Goal: Transaction & Acquisition: Obtain resource

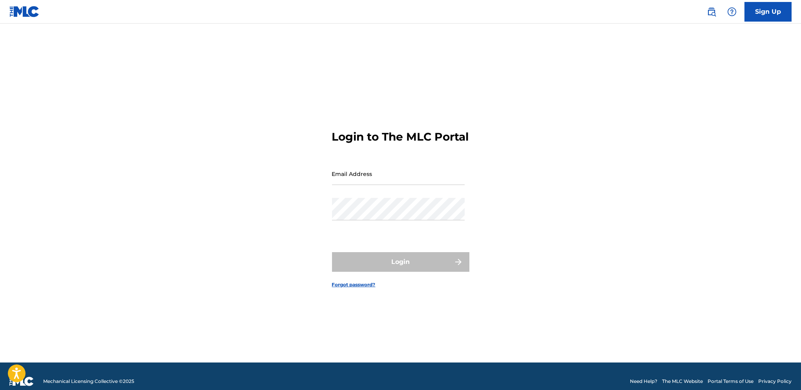
click at [374, 180] on input "Email Address" at bounding box center [398, 173] width 133 height 22
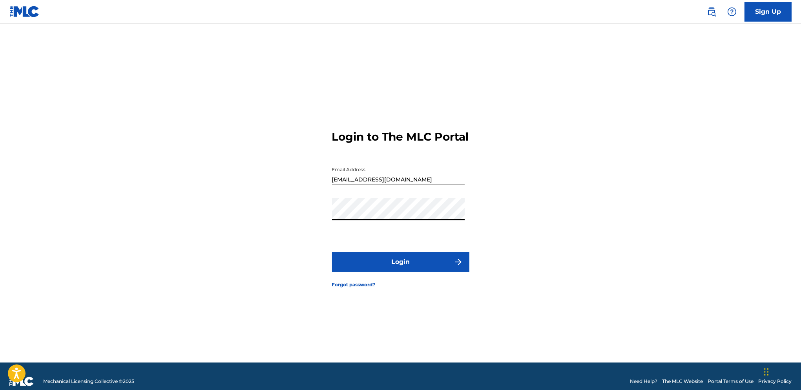
click at [332, 252] on button "Login" at bounding box center [400, 262] width 137 height 20
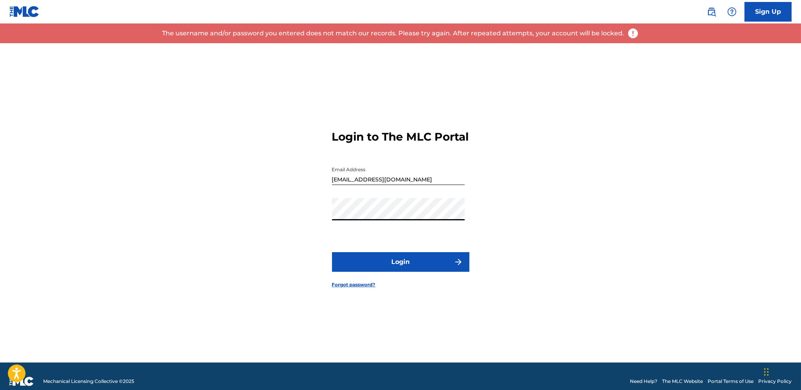
click at [262, 217] on div "Login to The MLC Portal Email Address [EMAIL_ADDRESS][DOMAIN_NAME] Password Log…" at bounding box center [400, 202] width 549 height 319
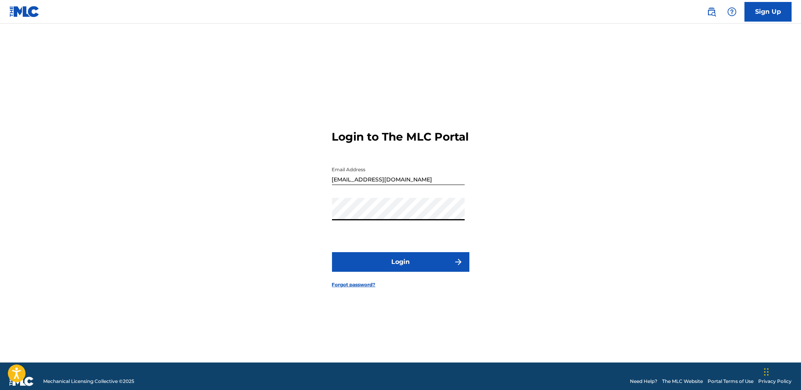
click at [332, 252] on button "Login" at bounding box center [400, 262] width 137 height 20
drag, startPoint x: 409, startPoint y: 184, endPoint x: 344, endPoint y: 190, distance: 65.7
click at [344, 185] on input "[EMAIL_ADDRESS][DOMAIN_NAME]" at bounding box center [398, 173] width 133 height 22
type input "[EMAIL_ADDRESS][DOMAIN_NAME]"
click at [401, 269] on button "Login" at bounding box center [400, 262] width 137 height 20
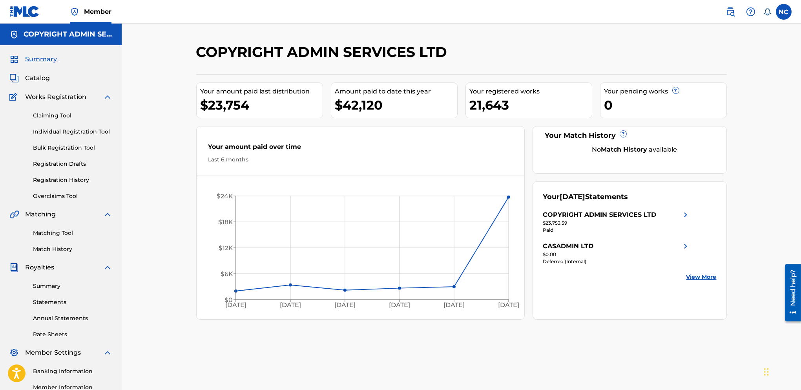
click at [55, 303] on link "Statements" at bounding box center [72, 302] width 79 height 8
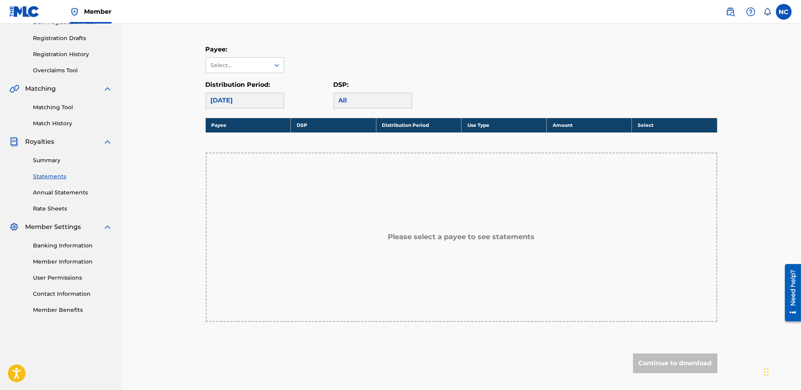
scroll to position [118, 0]
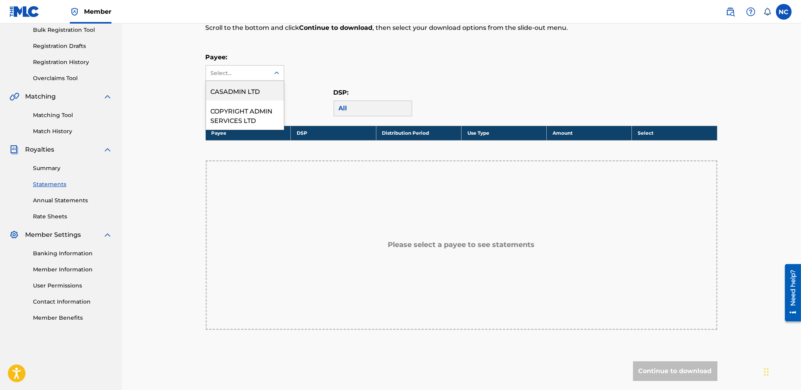
click at [272, 73] on div at bounding box center [277, 73] width 14 height 14
click at [262, 117] on div "COPYRIGHT ADMIN SERVICES LTD" at bounding box center [245, 114] width 78 height 29
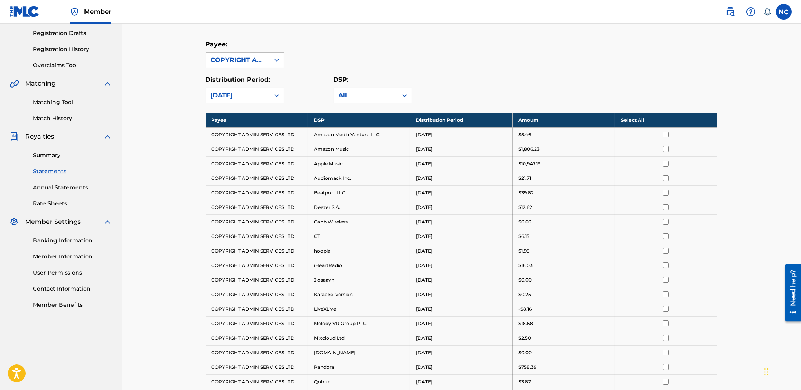
scroll to position [0, 0]
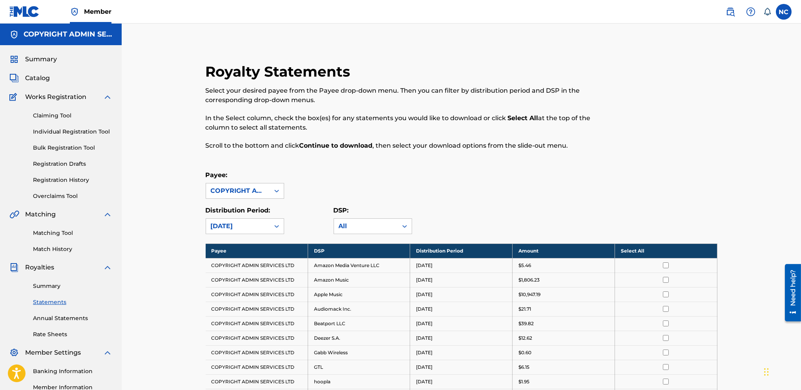
click at [51, 287] on link "Summary" at bounding box center [72, 286] width 79 height 8
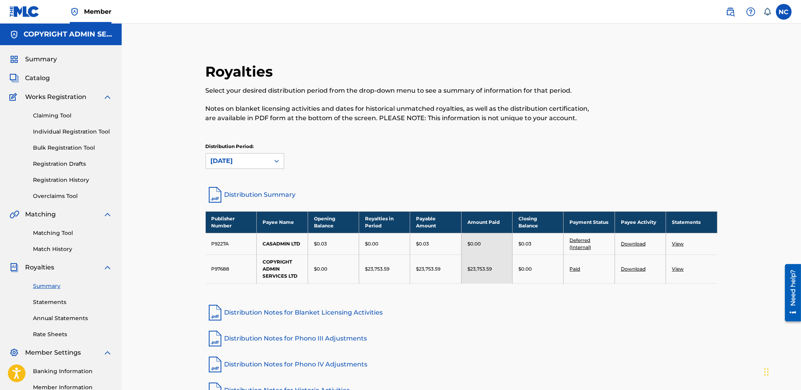
click at [636, 266] on link "Download" at bounding box center [633, 269] width 25 height 6
click at [58, 320] on link "Annual Statements" at bounding box center [72, 318] width 79 height 8
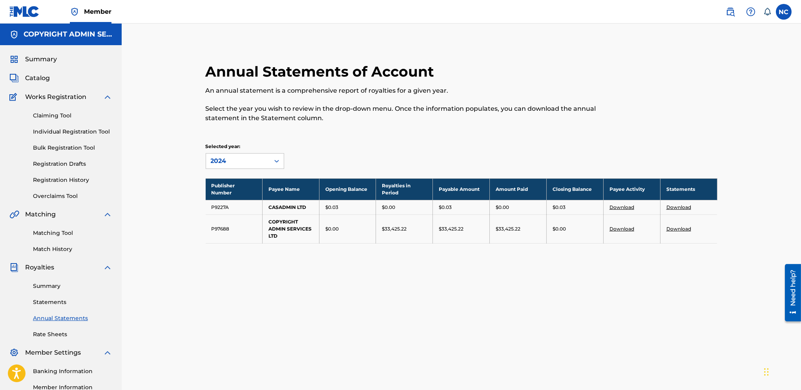
click at [678, 228] on link "Download" at bounding box center [678, 229] width 25 height 6
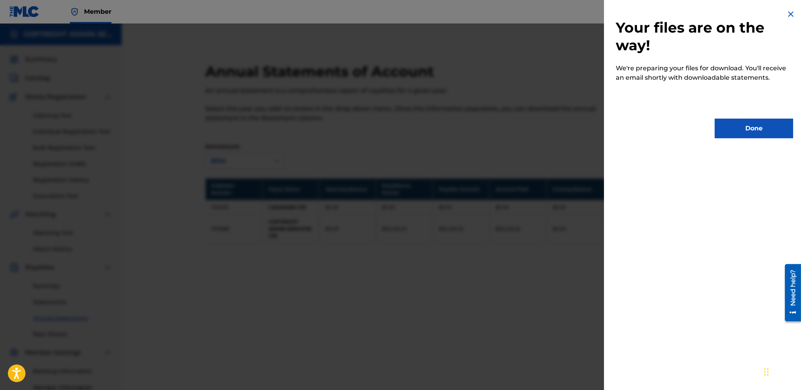
click at [762, 129] on button "Done" at bounding box center [753, 128] width 78 height 20
